Goal: Task Accomplishment & Management: Complete application form

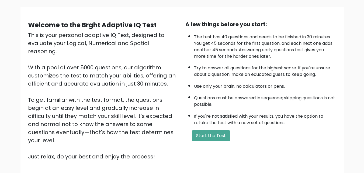
scroll to position [36, 0]
click at [217, 140] on button "Start the Test" at bounding box center [211, 135] width 38 height 11
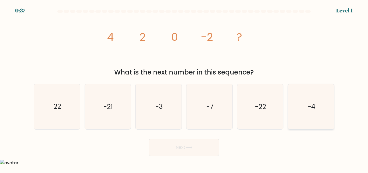
click at [323, 123] on icon "-4" at bounding box center [311, 106] width 45 height 45
click at [184, 88] on input "f. -4" at bounding box center [184, 87] width 0 height 1
radio input "true"
click at [214, 144] on button "Next" at bounding box center [184, 147] width 70 height 17
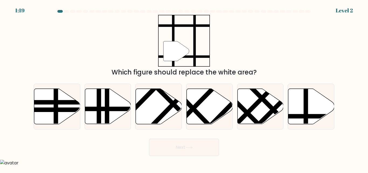
click at [214, 144] on button "Next" at bounding box center [184, 147] width 70 height 17
click at [317, 111] on icon at bounding box center [312, 106] width 46 height 35
click at [184, 88] on input "f." at bounding box center [184, 87] width 0 height 1
radio input "true"
click at [204, 155] on button "Next" at bounding box center [184, 147] width 70 height 17
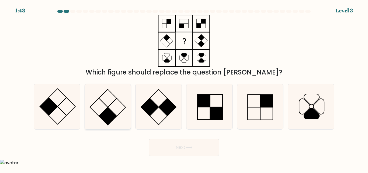
click at [113, 125] on icon at bounding box center [107, 106] width 45 height 45
click at [184, 88] on input "b." at bounding box center [184, 87] width 0 height 1
radio input "true"
click at [172, 149] on button "Next" at bounding box center [184, 147] width 70 height 17
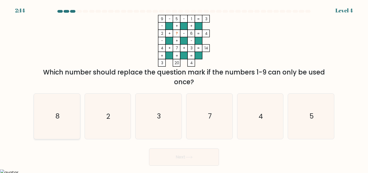
click at [61, 110] on icon "8" at bounding box center [57, 116] width 45 height 45
click at [184, 88] on input "a. 8" at bounding box center [184, 87] width 0 height 1
radio input "true"
click at [186, 154] on button "Next" at bounding box center [184, 156] width 70 height 17
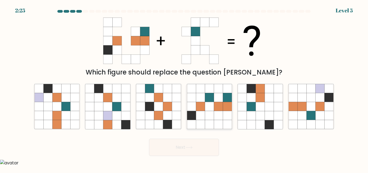
click at [207, 124] on icon at bounding box center [209, 124] width 9 height 9
click at [184, 88] on input "d." at bounding box center [184, 87] width 0 height 1
radio input "true"
click at [184, 145] on button "Next" at bounding box center [184, 147] width 70 height 17
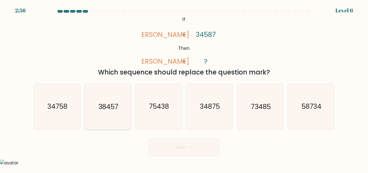
click at [114, 105] on text "38457" at bounding box center [108, 106] width 20 height 9
click at [184, 88] on input "b. 38457" at bounding box center [184, 87] width 0 height 1
radio input "true"
click at [204, 151] on button "Next" at bounding box center [184, 147] width 70 height 17
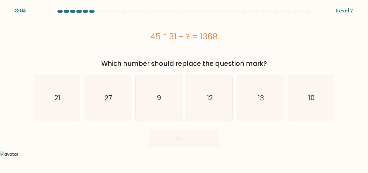
click at [87, 121] on form "a. 9" at bounding box center [184, 78] width 368 height 137
click at [102, 107] on icon "27" at bounding box center [107, 97] width 45 height 45
click at [184, 88] on input "b. 27" at bounding box center [184, 87] width 0 height 1
radio input "true"
click at [191, 148] on body "3:04 Level 7 a." at bounding box center [184, 86] width 368 height 173
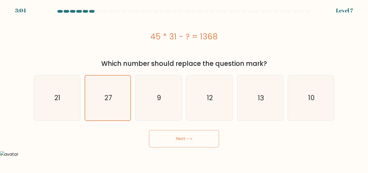
click at [192, 144] on button "Next" at bounding box center [184, 138] width 70 height 17
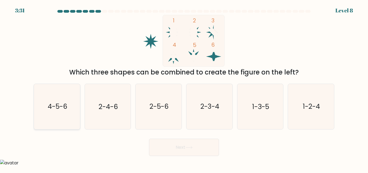
click at [76, 113] on icon "4-5-6" at bounding box center [57, 106] width 45 height 45
click at [184, 88] on input "a. 4-5-6" at bounding box center [184, 87] width 0 height 1
radio input "true"
click at [188, 150] on button "Next" at bounding box center [184, 147] width 70 height 17
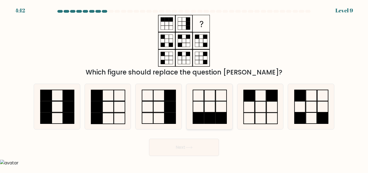
click at [213, 112] on rect at bounding box center [209, 106] width 11 height 11
click at [184, 88] on input "d." at bounding box center [184, 87] width 0 height 1
radio input "true"
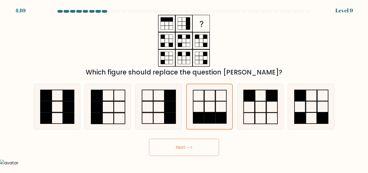
click at [208, 148] on button "Next" at bounding box center [184, 147] width 70 height 17
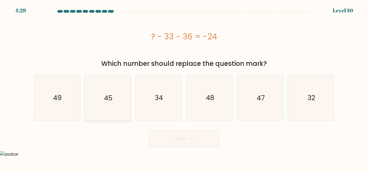
click at [105, 109] on icon "45" at bounding box center [107, 97] width 45 height 45
click at [184, 88] on input "b. 45" at bounding box center [184, 87] width 0 height 1
radio input "true"
click at [164, 139] on button "Next" at bounding box center [184, 138] width 70 height 17
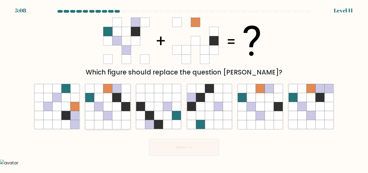
click at [105, 102] on icon at bounding box center [107, 97] width 9 height 9
click at [184, 88] on input "b." at bounding box center [184, 87] width 0 height 1
radio input "true"
click at [184, 142] on button "Next" at bounding box center [184, 147] width 70 height 17
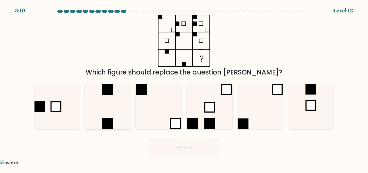
click at [92, 111] on icon at bounding box center [107, 106] width 45 height 45
click at [184, 88] on input "b." at bounding box center [184, 87] width 0 height 1
radio input "true"
click at [191, 149] on icon at bounding box center [189, 147] width 7 height 3
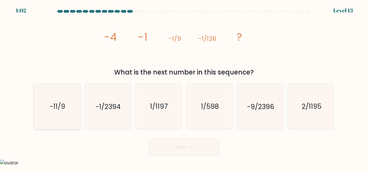
click at [68, 108] on icon "-11/9" at bounding box center [57, 106] width 45 height 45
click at [184, 88] on input "a. -11/9" at bounding box center [184, 87] width 0 height 1
radio input "true"
drag, startPoint x: 165, startPoint y: 130, endPoint x: 182, endPoint y: 150, distance: 26.6
click at [182, 150] on form at bounding box center [184, 83] width 368 height 146
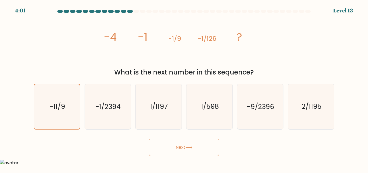
click at [182, 150] on button "Next" at bounding box center [184, 147] width 70 height 17
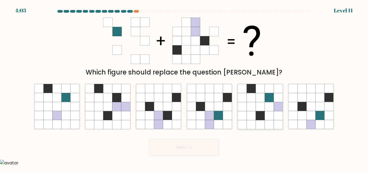
click at [277, 124] on icon at bounding box center [278, 124] width 9 height 9
click at [184, 88] on input "e." at bounding box center [184, 87] width 0 height 1
radio input "true"
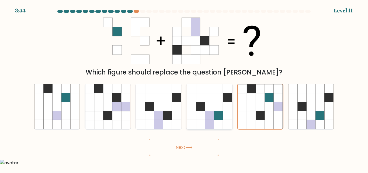
click at [217, 120] on icon at bounding box center [218, 115] width 9 height 9
click at [184, 88] on input "d." at bounding box center [184, 87] width 0 height 1
radio input "true"
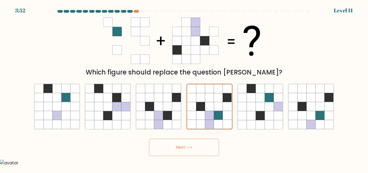
click at [199, 153] on button "Next" at bounding box center [184, 147] width 70 height 17
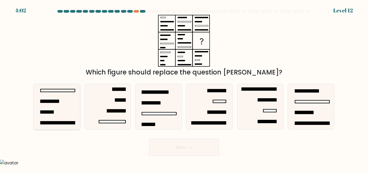
click at [61, 100] on icon at bounding box center [57, 106] width 45 height 45
click at [184, 88] on input "a." at bounding box center [184, 87] width 0 height 1
radio input "true"
click at [171, 150] on button "Next" at bounding box center [184, 147] width 70 height 17
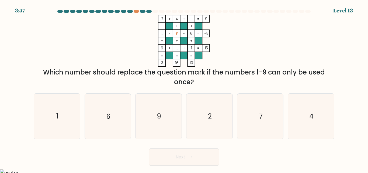
click at [171, 150] on button "Next" at bounding box center [184, 156] width 70 height 17
click at [162, 118] on icon "9" at bounding box center [158, 116] width 45 height 45
click at [184, 88] on input "c. 9" at bounding box center [184, 87] width 0 height 1
radio input "true"
drag, startPoint x: 171, startPoint y: 143, endPoint x: 175, endPoint y: 155, distance: 13.4
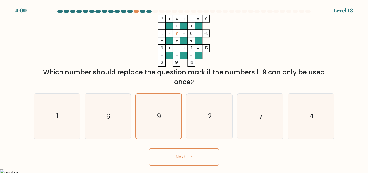
click at [175, 155] on form at bounding box center [184, 88] width 368 height 156
click at [175, 155] on button "Next" at bounding box center [184, 156] width 70 height 17
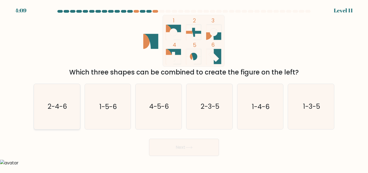
click at [60, 118] on icon "2-4-6" at bounding box center [57, 106] width 45 height 45
click at [184, 88] on input "a. 2-4-6" at bounding box center [184, 87] width 0 height 1
radio input "true"
click at [174, 149] on button "Next" at bounding box center [184, 147] width 70 height 17
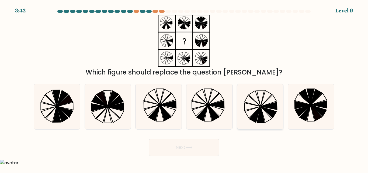
click at [279, 107] on icon at bounding box center [260, 106] width 45 height 45
click at [184, 88] on input "e." at bounding box center [184, 87] width 0 height 1
radio input "true"
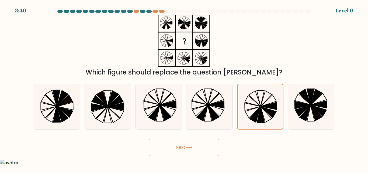
click at [206, 149] on button "Next" at bounding box center [184, 147] width 70 height 17
